Goal: Check status: Check status

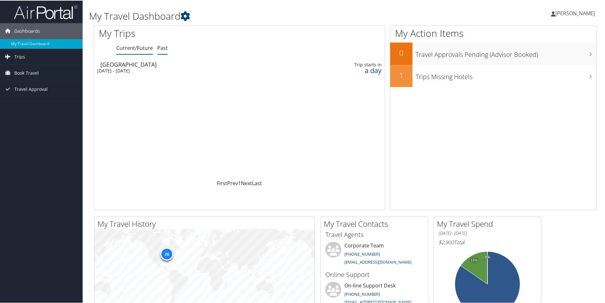
click at [161, 45] on link "Past" at bounding box center [162, 47] width 10 height 7
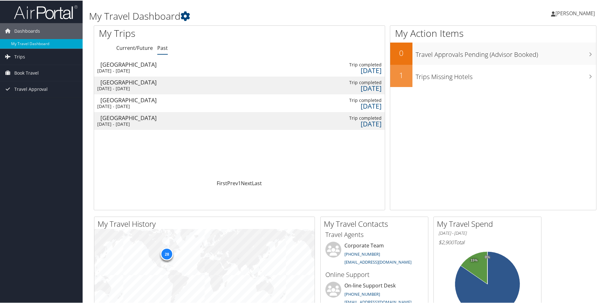
click at [118, 67] on div "[DATE] - [DATE]" at bounding box center [186, 70] width 179 height 6
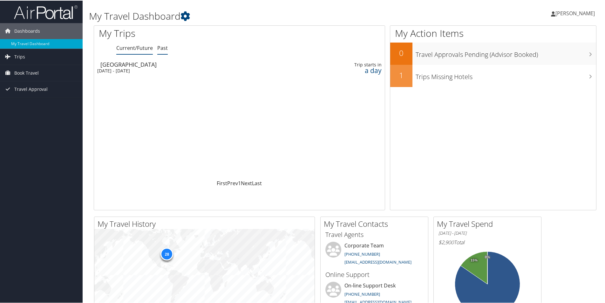
click at [159, 47] on link "Past" at bounding box center [162, 47] width 10 height 7
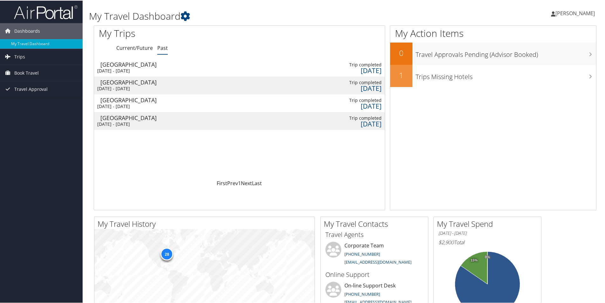
click at [123, 67] on div "Tue 26 Aug 2025 - Thu 28 Aug 2025" at bounding box center [186, 70] width 179 height 6
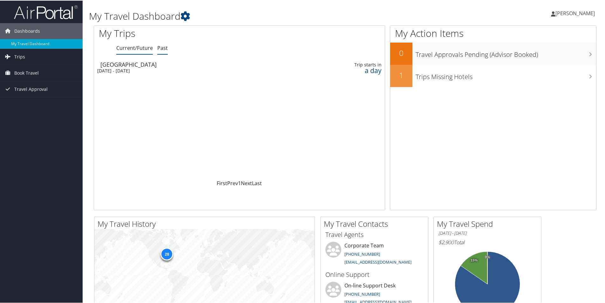
click at [164, 44] on link "Past" at bounding box center [162, 47] width 10 height 7
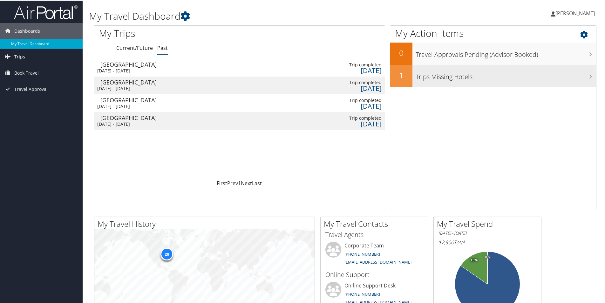
click at [437, 75] on h3 "Trips Missing Hotels" at bounding box center [506, 75] width 180 height 12
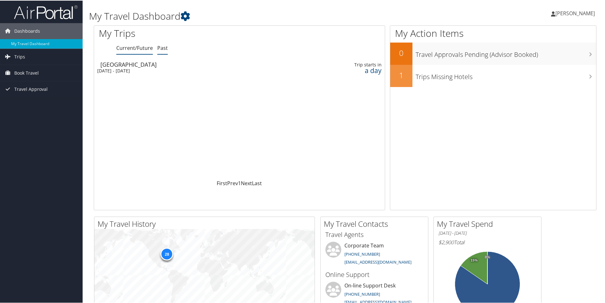
click at [162, 47] on link "Past" at bounding box center [162, 47] width 10 height 7
click at [176, 70] on div "[DATE] - [DATE]" at bounding box center [186, 70] width 179 height 6
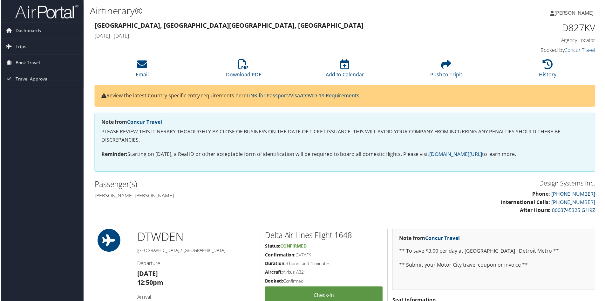
click at [577, 13] on span "[PERSON_NAME]" at bounding box center [574, 12] width 39 height 7
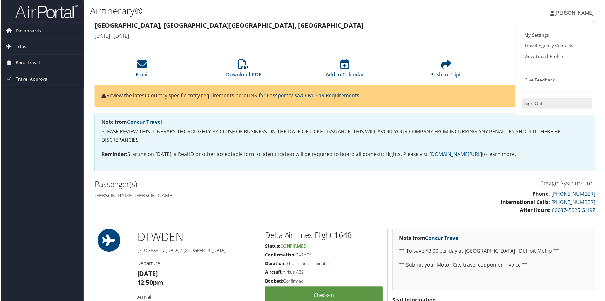
click at [537, 101] on link "Sign Out" at bounding box center [558, 103] width 71 height 11
